Goal: Task Accomplishment & Management: Use online tool/utility

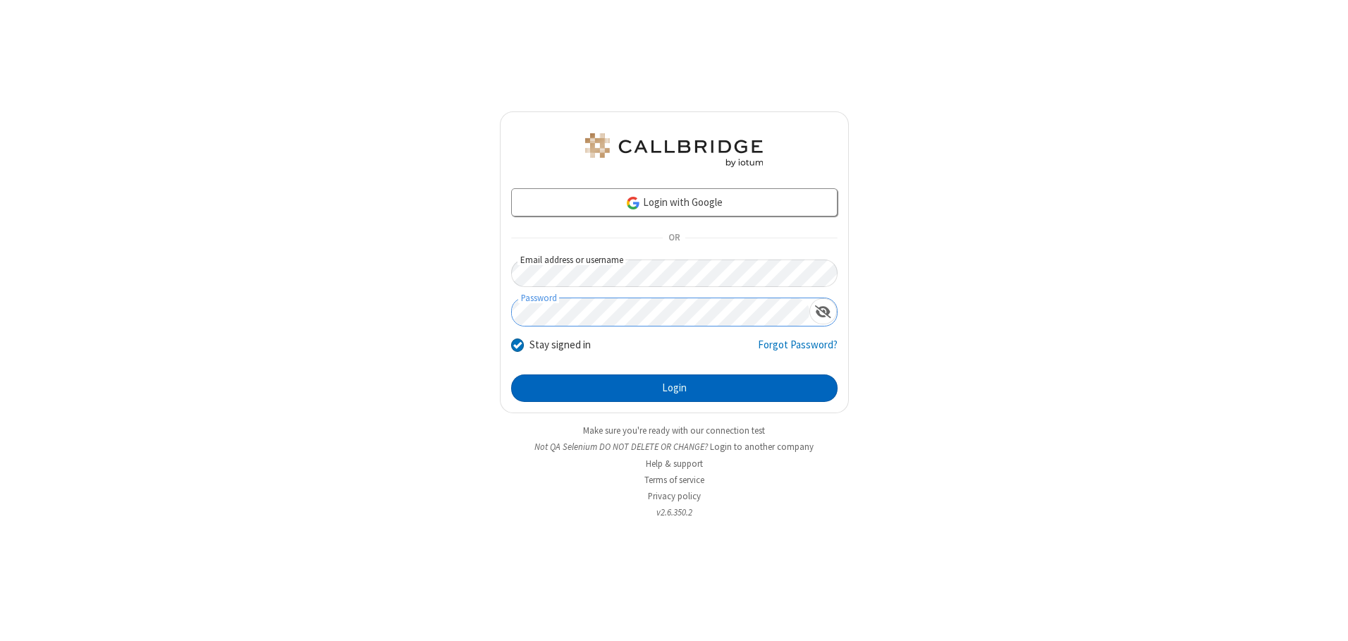
click at [674, 388] on button "Login" at bounding box center [674, 388] width 326 height 28
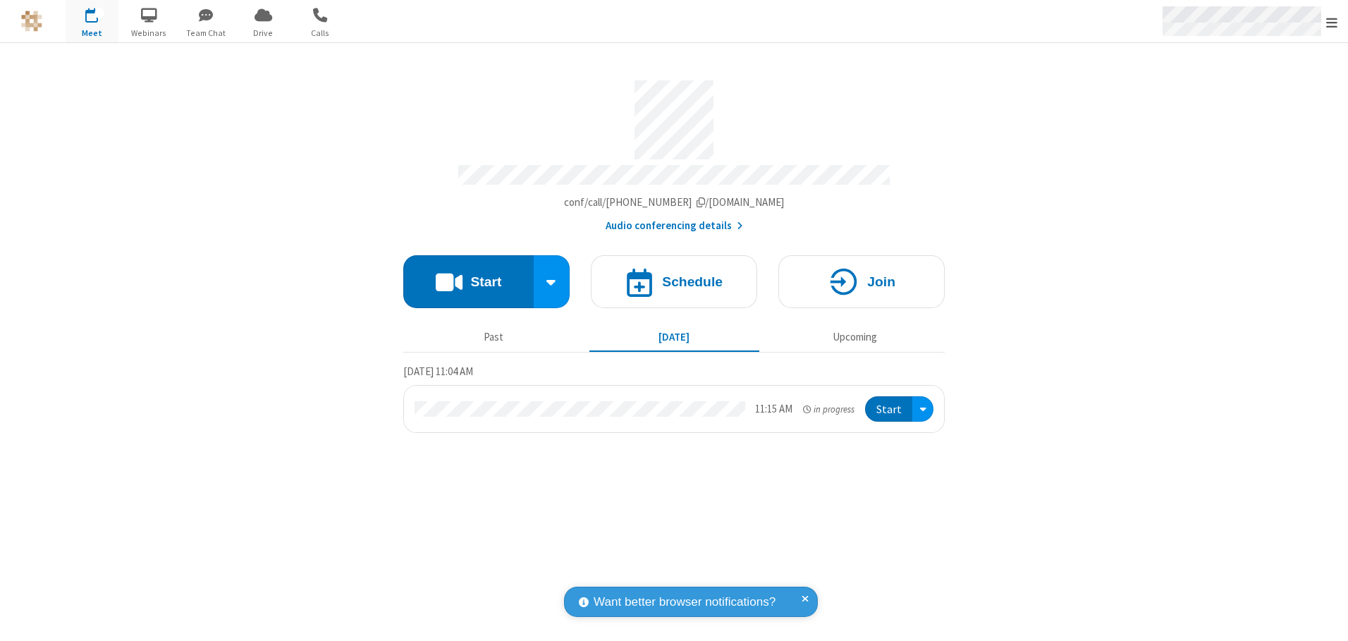
click at [1332, 22] on span "Open menu" at bounding box center [1331, 23] width 11 height 14
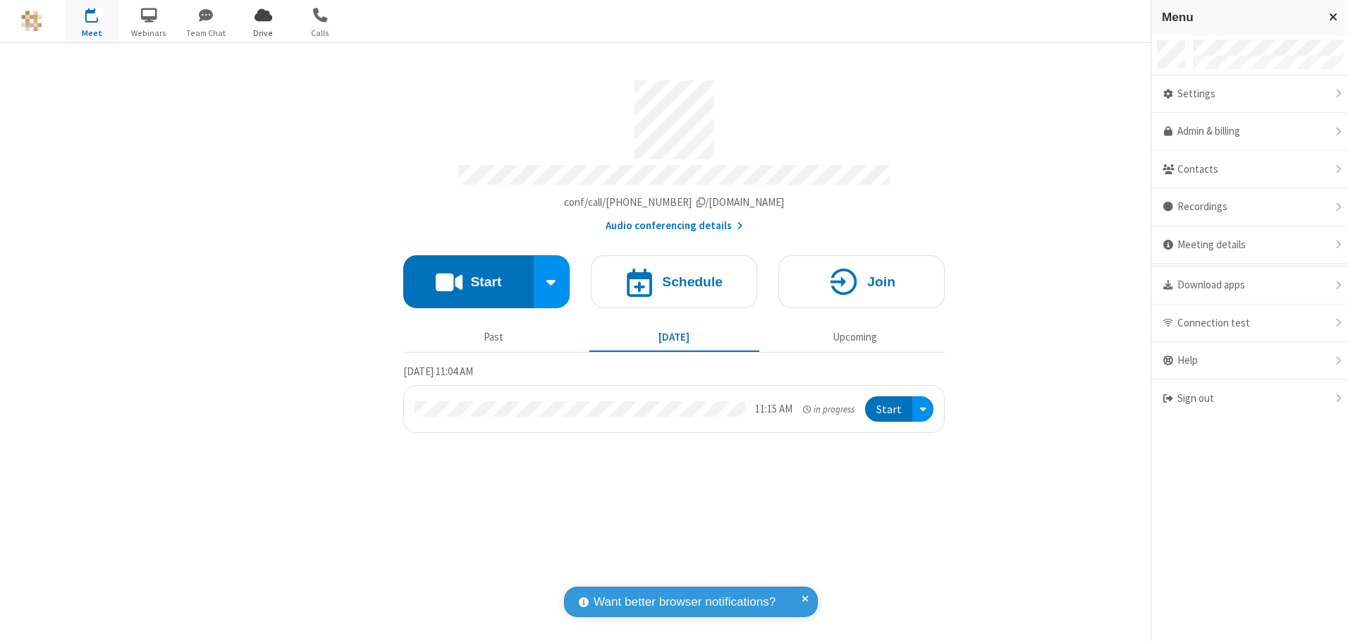
click at [263, 32] on span "Drive" at bounding box center [263, 33] width 53 height 13
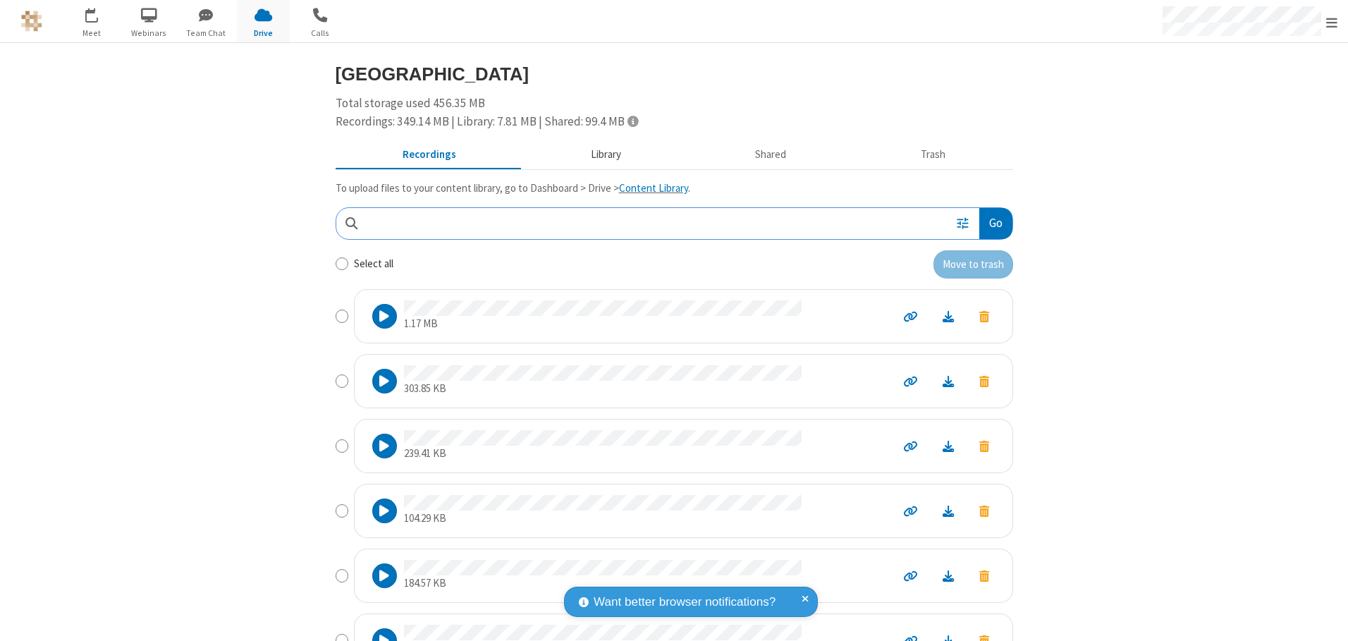
click at [599, 154] on button "Library" at bounding box center [605, 155] width 165 height 27
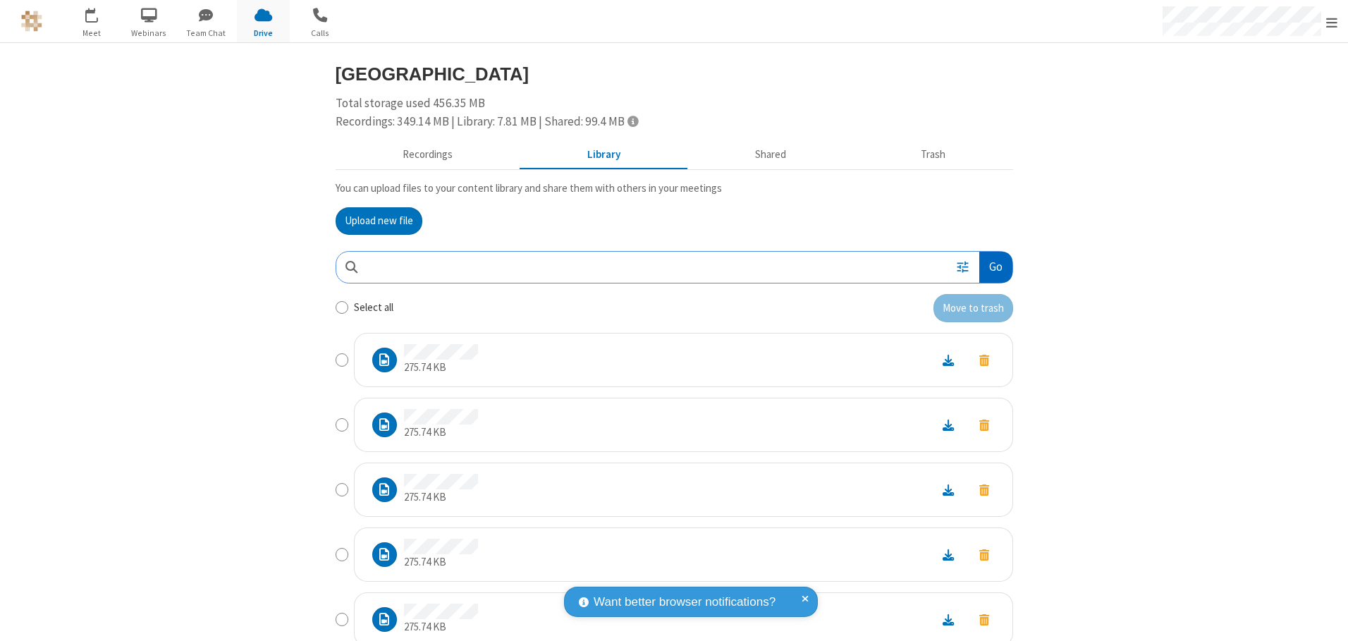
click at [990, 267] on button "Go" at bounding box center [995, 268] width 32 height 32
click at [373, 221] on button "Upload new file" at bounding box center [379, 221] width 87 height 28
